Goal: Task Accomplishment & Management: Complete application form

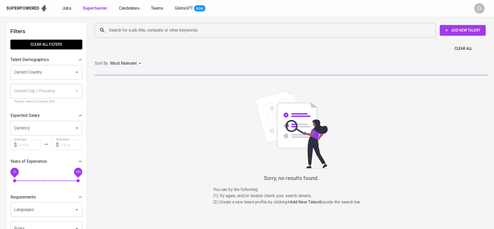
click at [135, 7] on span "Candidates" at bounding box center [129, 8] width 21 height 5
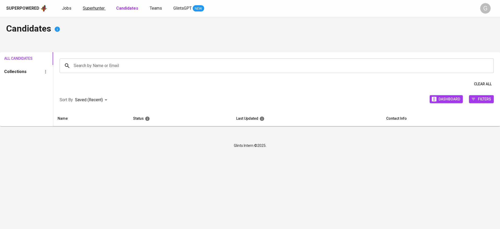
click at [87, 8] on span "Superhunter" at bounding box center [94, 8] width 22 height 5
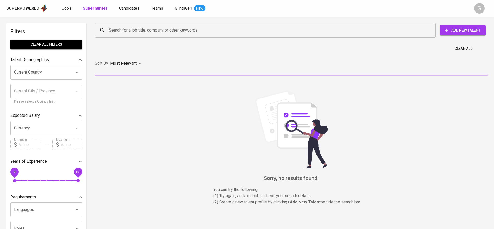
click at [110, 30] on input "Search for a job title, company or other keywords" at bounding box center [267, 30] width 318 height 10
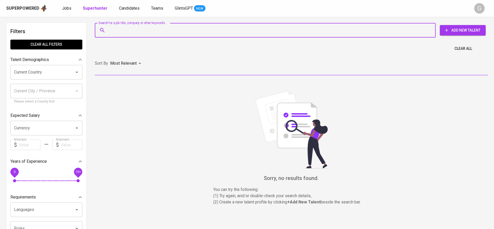
paste input "[EMAIL_ADDRESS][DOMAIN_NAME]"
type input "[EMAIL_ADDRESS][DOMAIN_NAME]"
click at [202, 33] on input "Search for a job title, company or other keywords" at bounding box center [267, 30] width 318 height 10
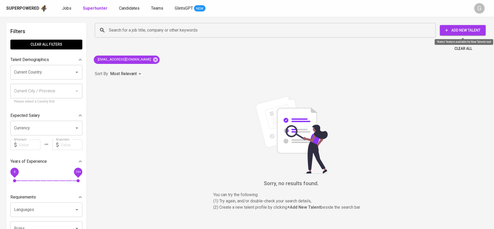
click at [449, 31] on span "Add New Talent" at bounding box center [463, 30] width 38 height 7
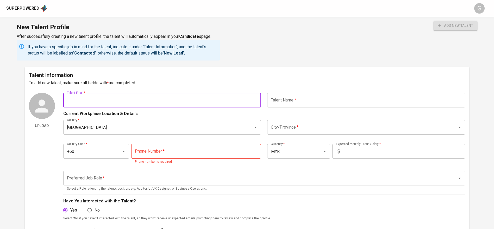
click at [145, 101] on input "text" at bounding box center [162, 100] width 198 height 15
paste input "[EMAIL_ADDRESS][DOMAIN_NAME]"
type input "[EMAIL_ADDRESS][DOMAIN_NAME]"
click at [328, 89] on div "Talent Information To add new talent, make sure all fields with * are completed…" at bounding box center [247, 194] width 445 height 255
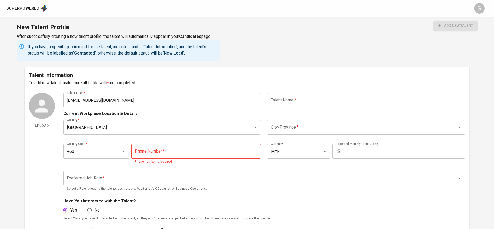
click at [321, 101] on input "text" at bounding box center [366, 100] width 198 height 15
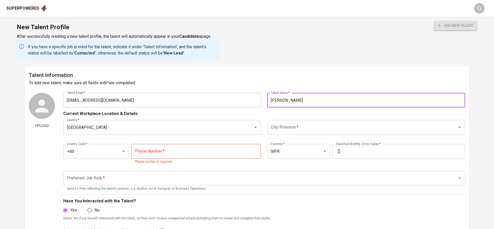
type input "[PERSON_NAME]"
click at [304, 125] on input "City/Province   *" at bounding box center [359, 127] width 179 height 10
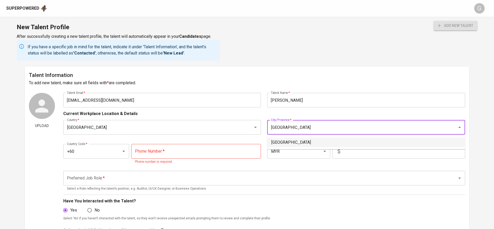
click at [307, 141] on li "[GEOGRAPHIC_DATA]" at bounding box center [366, 142] width 198 height 9
type input "[GEOGRAPHIC_DATA]"
click at [349, 150] on input "text" at bounding box center [403, 151] width 123 height 15
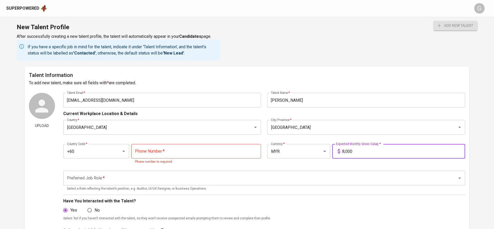
type input "8,000"
click at [202, 146] on input "tel" at bounding box center [196, 151] width 130 height 15
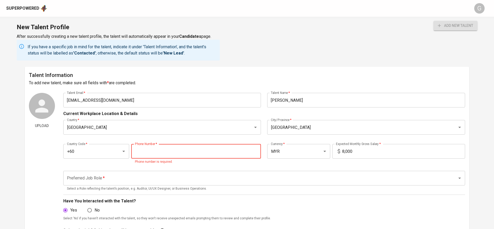
paste input "[PHONE_NUMBER]"
type input "[PHONE_NUMBER]"
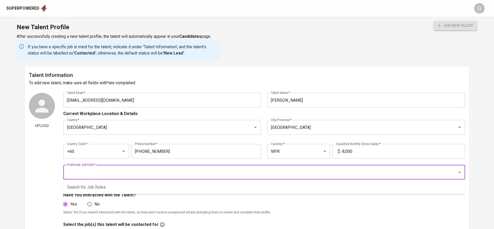
click at [156, 173] on input "Preferred Job Role   *" at bounding box center [257, 172] width 383 height 10
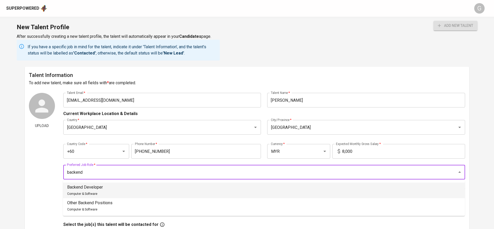
click at [139, 185] on li "Backend Developer Computer & Software" at bounding box center [264, 190] width 402 height 16
click at [136, 175] on input "Backend Developer" at bounding box center [257, 172] width 383 height 10
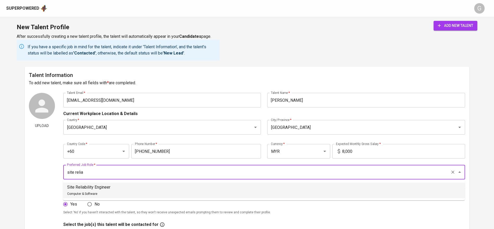
click at [135, 191] on li "Site Reliability Engineer Computer & Software" at bounding box center [264, 190] width 402 height 16
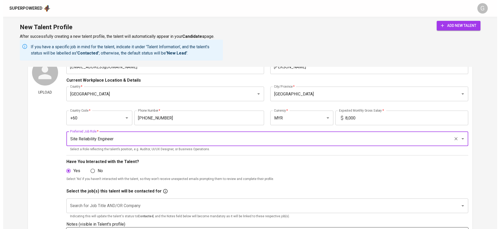
scroll to position [78, 0]
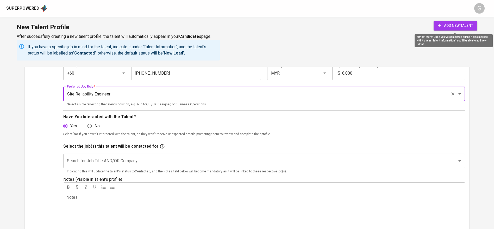
type input "Site Reliability Engineer"
click at [443, 28] on span "add new talent" at bounding box center [455, 25] width 35 height 7
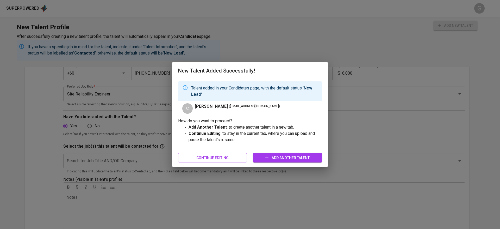
click at [24, 7] on div "New Talent Added Successfully! Talent added in your Candidates page, with the d…" at bounding box center [250, 114] width 500 height 229
click at [211, 158] on span "Continue Editing" at bounding box center [212, 157] width 60 height 7
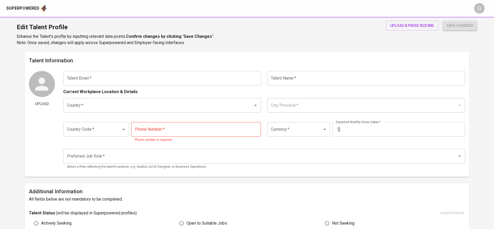
type input "[EMAIL_ADDRESS][DOMAIN_NAME]"
type input "[PERSON_NAME]"
type input "[GEOGRAPHIC_DATA]"
type input "+60"
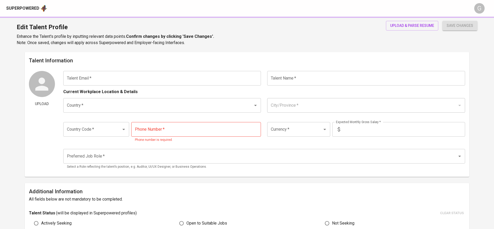
type input "[PHONE_NUMBER]"
type input "MYR"
type input "8,000"
type input "Site Reliability Engineer"
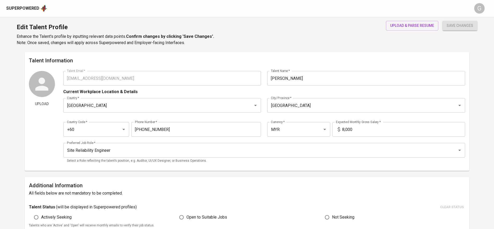
click at [28, 9] on div "Superpowered" at bounding box center [22, 8] width 33 height 6
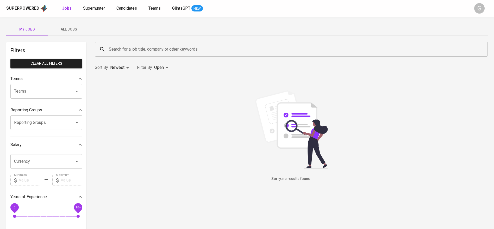
click at [132, 9] on span "Candidates" at bounding box center [126, 8] width 21 height 5
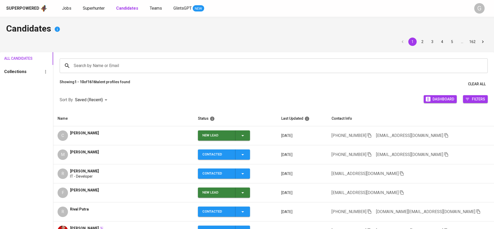
click at [246, 135] on icon "button" at bounding box center [243, 135] width 6 height 6
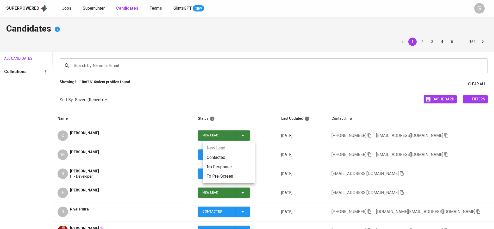
click at [245, 153] on li "Contacted" at bounding box center [229, 157] width 52 height 9
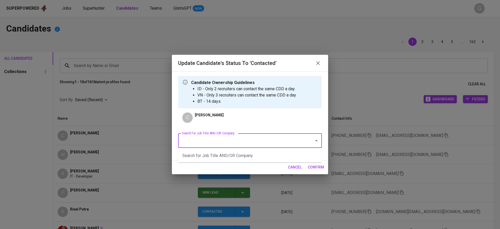
click at [266, 142] on input "Search for Job Title AND/OR Company" at bounding box center [243, 140] width 125 height 10
type input "deloitte"
click at [276, 154] on li "Site Reliability Engineeer (Deloitte Touche Tohmatsu Limited)" at bounding box center [250, 155] width 144 height 9
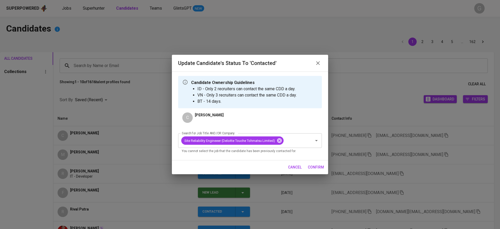
click at [314, 168] on span "confirm" at bounding box center [316, 167] width 16 height 7
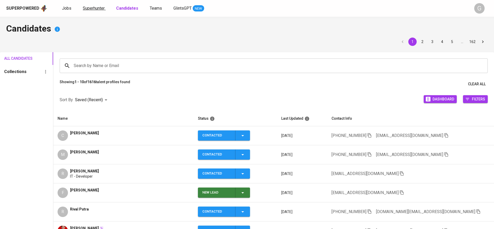
click at [95, 8] on span "Superhunter" at bounding box center [94, 8] width 22 height 5
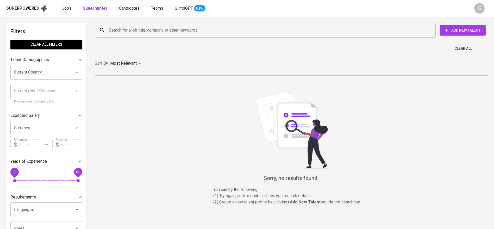
click at [119, 32] on input "Search for a job title, company or other keywords" at bounding box center [267, 30] width 318 height 10
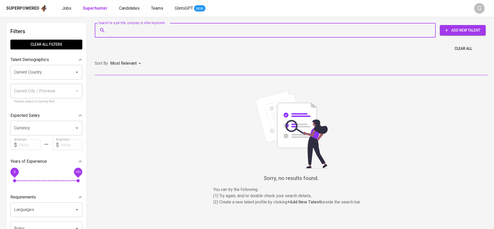
paste input "[EMAIL_ADDRESS][DOMAIN_NAME]"
type input "[EMAIL_ADDRESS][DOMAIN_NAME]"
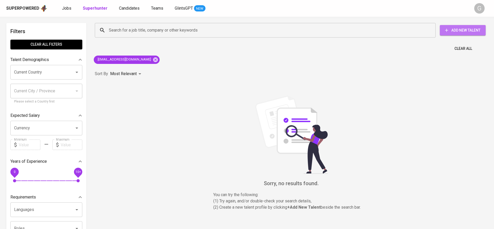
click at [454, 31] on span "Add New Talent" at bounding box center [463, 30] width 38 height 7
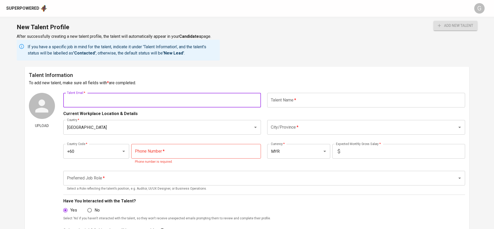
click at [149, 100] on input "text" at bounding box center [162, 100] width 198 height 15
paste input "[EMAIL_ADDRESS][DOMAIN_NAME]"
type input "[EMAIL_ADDRESS][DOMAIN_NAME]"
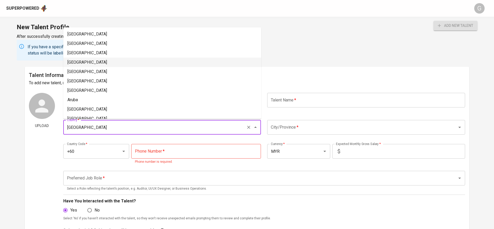
click at [148, 129] on input "[GEOGRAPHIC_DATA]" at bounding box center [155, 127] width 179 height 10
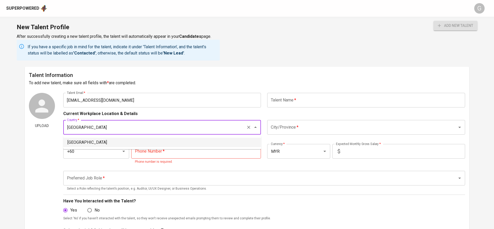
click at [121, 142] on li "[GEOGRAPHIC_DATA]" at bounding box center [162, 142] width 198 height 9
type input "[GEOGRAPHIC_DATA]"
click at [289, 102] on input "text" at bounding box center [366, 100] width 198 height 15
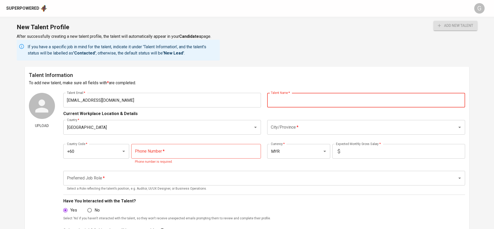
paste input "[PERSON_NAME] [PERSON_NAME] Br Purba"
type input "[PERSON_NAME] [PERSON_NAME] Br Purba"
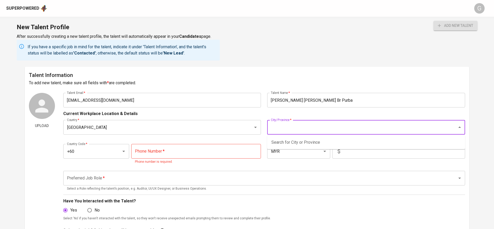
click at [303, 129] on input "City/Province   *" at bounding box center [359, 127] width 179 height 10
click at [306, 146] on li "[GEOGRAPHIC_DATA], [GEOGRAPHIC_DATA]" at bounding box center [366, 142] width 198 height 9
click at [114, 150] on button "Clear" at bounding box center [116, 150] width 7 height 7
type input "[GEOGRAPHIC_DATA], [GEOGRAPHIC_DATA]"
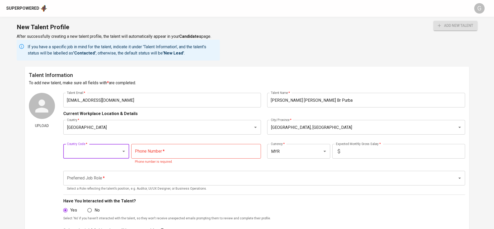
click at [114, 150] on div at bounding box center [120, 150] width 14 height 7
click at [99, 167] on li "+62" at bounding box center [96, 165] width 66 height 9
type input "+62"
click at [159, 146] on input "tel" at bounding box center [196, 151] width 130 height 15
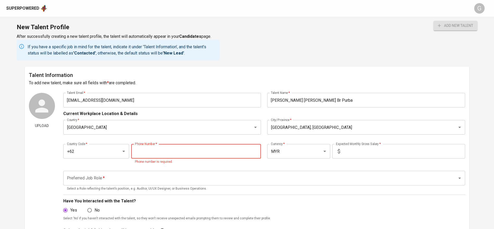
paste input "[PHONE_NUMBER]"
type input "[PHONE_NUMBER]"
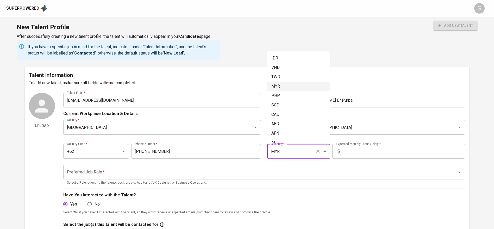
click at [288, 153] on input "MYR" at bounding box center [292, 151] width 44 height 10
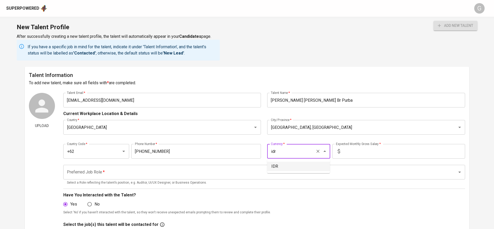
click at [290, 165] on li "IDR" at bounding box center [298, 165] width 63 height 9
type input "IDR"
click at [54, 148] on div "Upload" at bounding box center [42, 202] width 26 height 219
click at [354, 154] on input "text" at bounding box center [403, 151] width 123 height 15
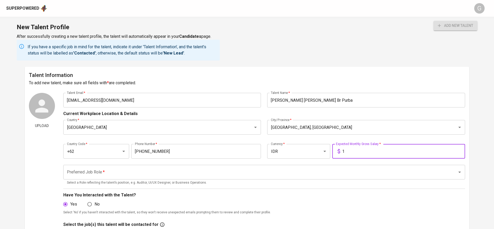
type input "1"
click at [189, 171] on input "Preferred Job Role   *" at bounding box center [257, 172] width 383 height 10
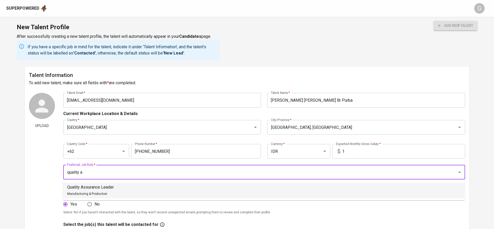
click at [107, 193] on div "Quality Assurance Leader Manufacturing & Production" at bounding box center [90, 190] width 47 height 13
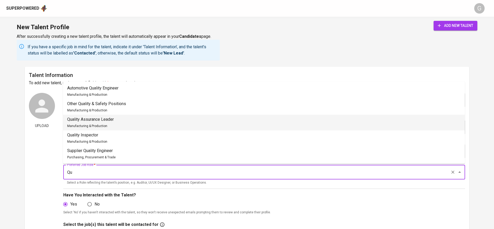
type input "Q"
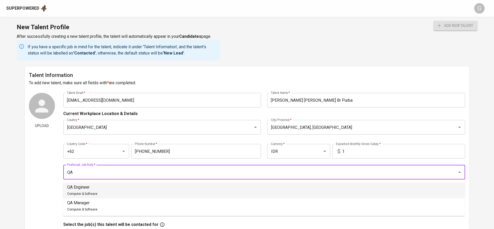
click at [140, 186] on li "QA Engineer Computer & Software" at bounding box center [264, 190] width 402 height 16
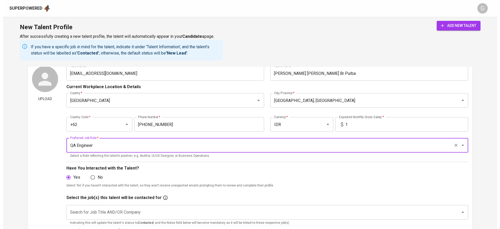
scroll to position [39, 0]
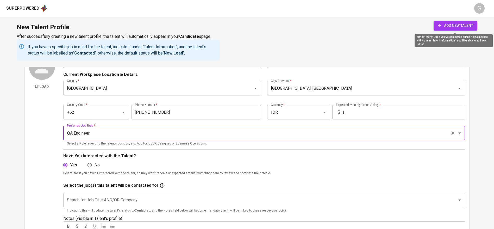
type input "QA Engineer"
click at [445, 27] on span "add new talent" at bounding box center [455, 25] width 35 height 7
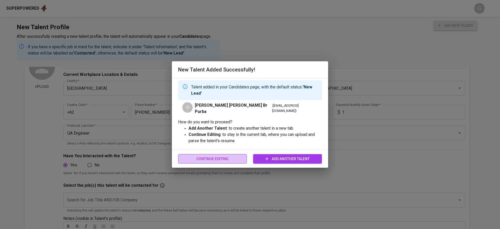
click at [224, 156] on span "Continue Editing" at bounding box center [212, 159] width 60 height 7
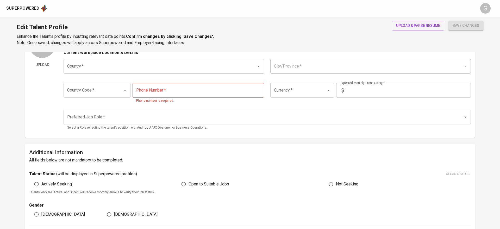
type input "[EMAIL_ADDRESS][DOMAIN_NAME]"
type input "[PERSON_NAME] [PERSON_NAME] Br Purba"
type input "[GEOGRAPHIC_DATA]"
type input "[GEOGRAPHIC_DATA], [GEOGRAPHIC_DATA]"
type input "+62"
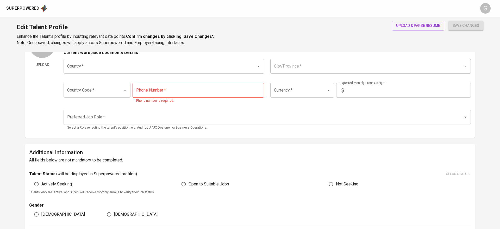
type input "[PHONE_NUMBER]"
type input "IDR"
type input "QA Engineer"
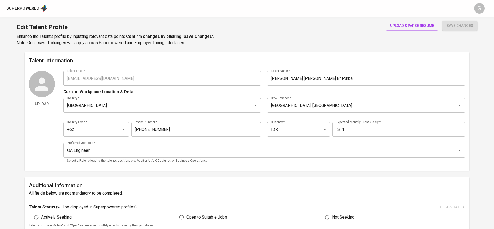
click at [40, 9] on img at bounding box center [43, 8] width 7 height 8
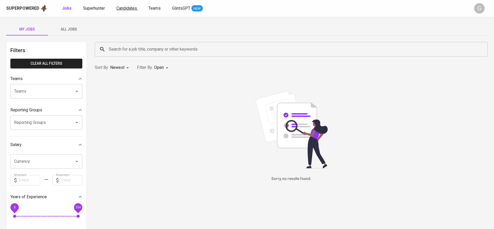
click at [125, 10] on span "Candidates" at bounding box center [126, 8] width 21 height 5
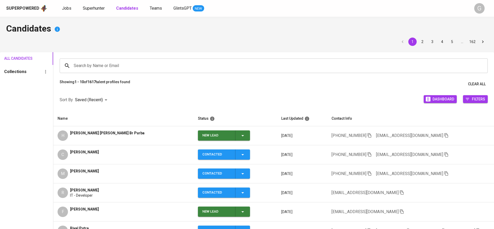
click at [246, 134] on icon "button" at bounding box center [243, 135] width 6 height 6
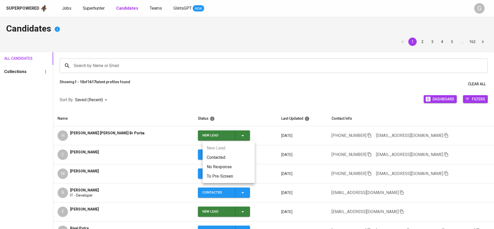
click at [238, 156] on li "Contacted" at bounding box center [229, 157] width 52 height 9
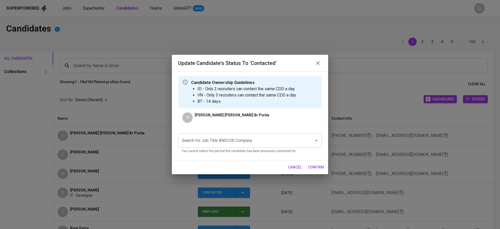
drag, startPoint x: 272, startPoint y: 150, endPoint x: 282, endPoint y: 143, distance: 12.2
click at [282, 143] on input "Search for Job Title AND/OR Company" at bounding box center [243, 140] width 125 height 10
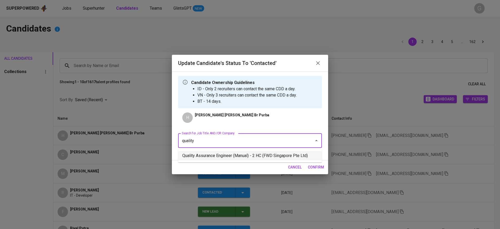
click at [282, 153] on li "Quality Assurance Engineer (Manual) - 2 HC (FWD Singapore Pte Ltd)" at bounding box center [250, 155] width 144 height 9
type input "quality"
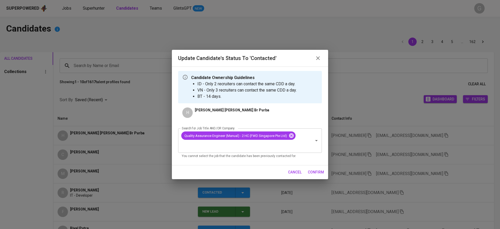
click at [317, 170] on span "confirm" at bounding box center [316, 172] width 16 height 7
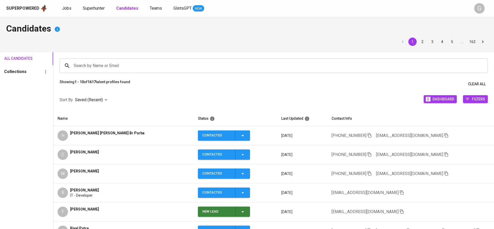
click at [444, 135] on icon "button" at bounding box center [446, 135] width 5 height 5
click at [127, 35] on div "Candidates 1 2 3 4 5 … 162 All Candidates Collections Search by Name or Email S…" at bounding box center [247, 177] width 494 height 320
